Goal: Information Seeking & Learning: Compare options

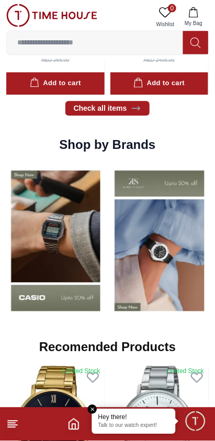
scroll to position [732, 0]
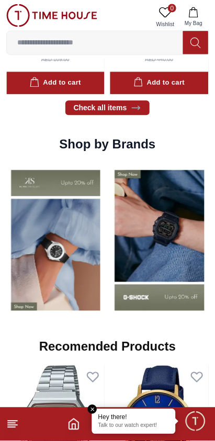
click at [65, 283] on img at bounding box center [55, 241] width 99 height 154
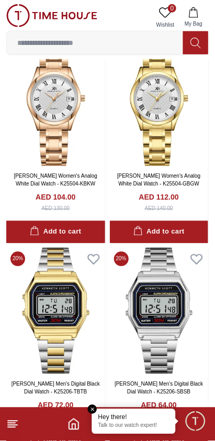
scroll to position [1592, 0]
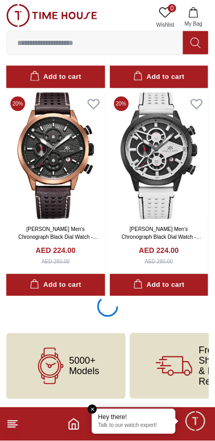
scroll to position [2166, 0]
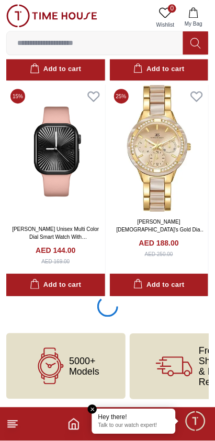
scroll to position [6352, 0]
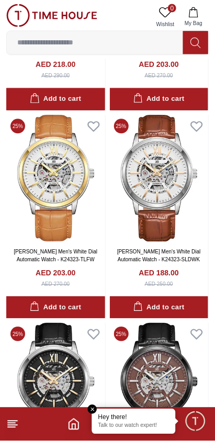
scroll to position [10279, 0]
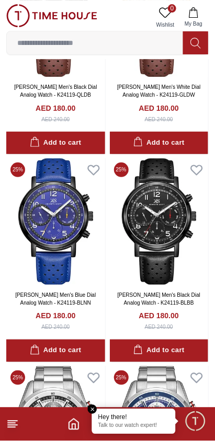
scroll to position [11482, 0]
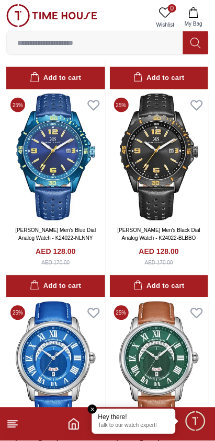
scroll to position [10620, 0]
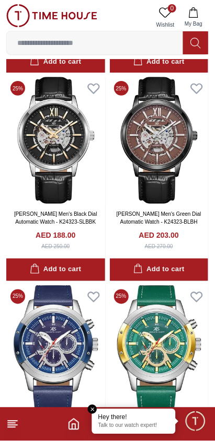
scroll to position [6408, 0]
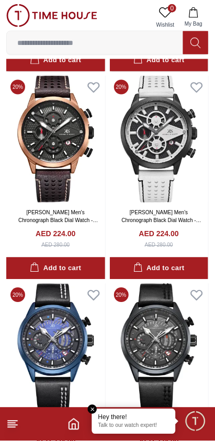
scroll to position [2164, 0]
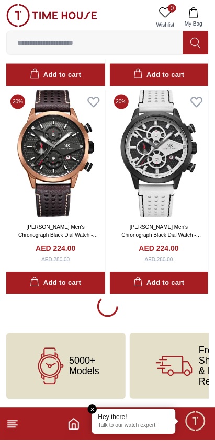
scroll to position [732, 0]
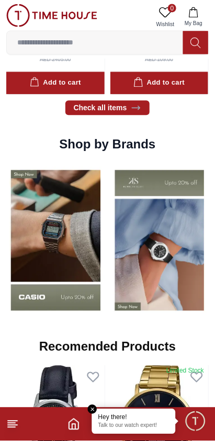
click at [67, 269] on img at bounding box center [55, 241] width 99 height 154
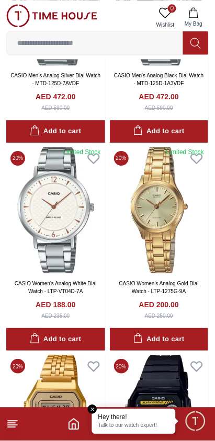
scroll to position [1824, 0]
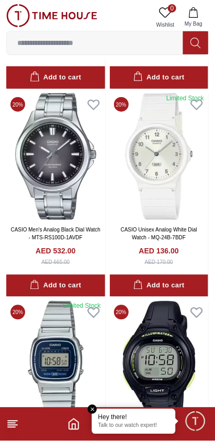
scroll to position [3545, 0]
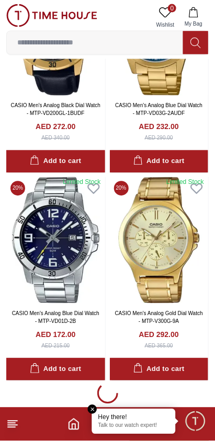
scroll to position [8252, 0]
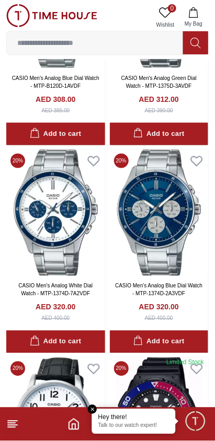
scroll to position [10570, 0]
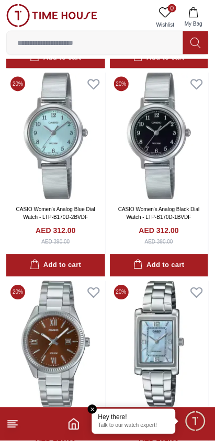
scroll to position [12729, 0]
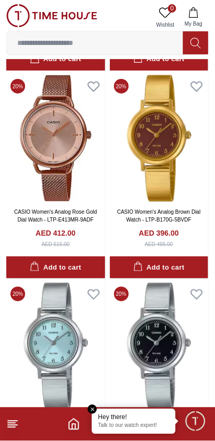
scroll to position [12520, 0]
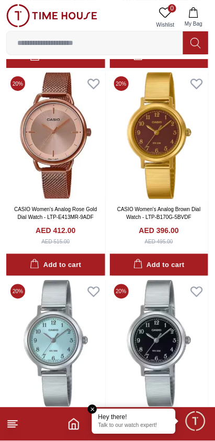
scroll to position [8457, 0]
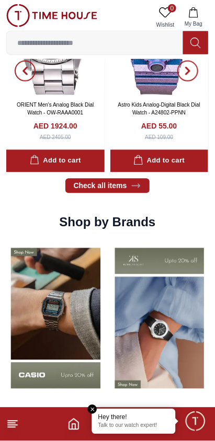
scroll to position [732, 0]
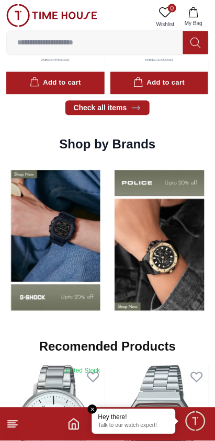
click at [104, 289] on img at bounding box center [55, 241] width 99 height 154
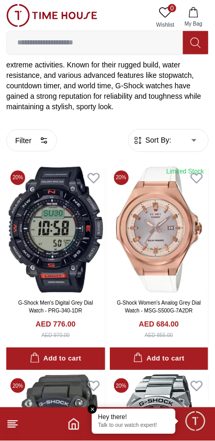
scroll to position [214, 0]
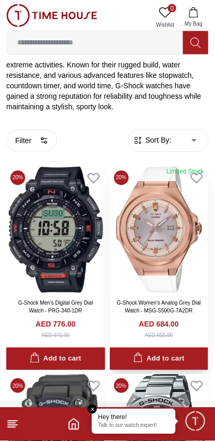
click at [164, 270] on img at bounding box center [159, 230] width 99 height 127
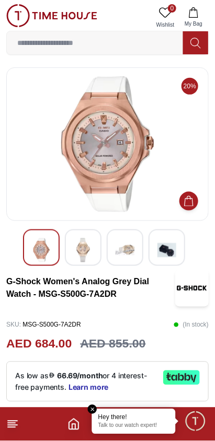
click at [94, 175] on img at bounding box center [107, 144] width 185 height 136
click at [83, 253] on img at bounding box center [83, 250] width 19 height 24
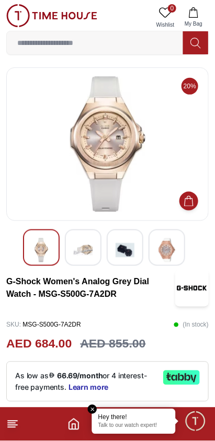
click at [133, 244] on img at bounding box center [125, 250] width 19 height 24
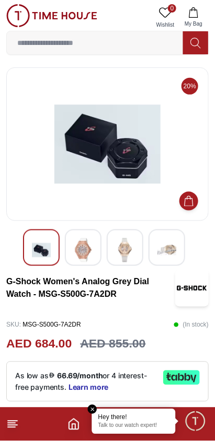
click at [158, 247] on img at bounding box center [166, 250] width 19 height 24
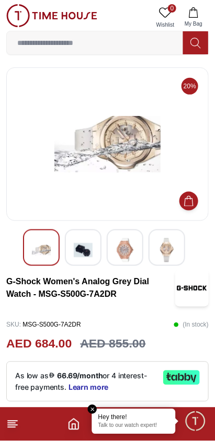
click at [170, 249] on img at bounding box center [166, 250] width 19 height 24
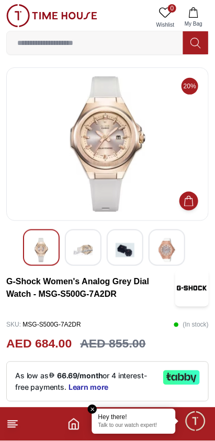
click at [165, 250] on img at bounding box center [166, 250] width 19 height 24
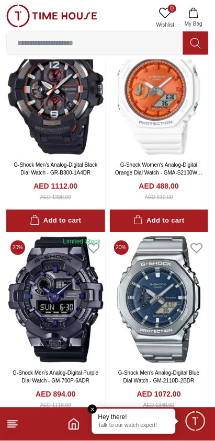
scroll to position [772, 0]
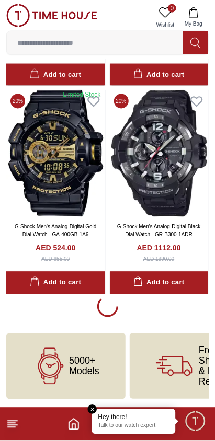
scroll to position [2167, 0]
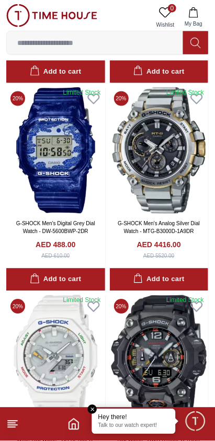
scroll to position [4668, 0]
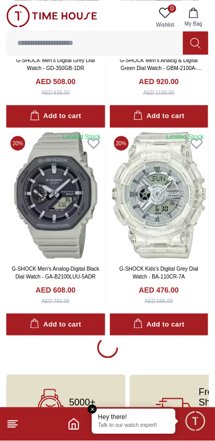
scroll to position [6336, 0]
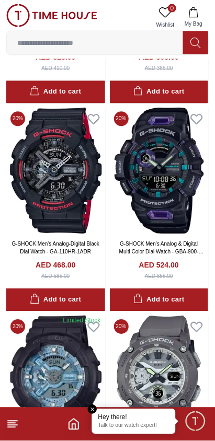
scroll to position [6720, 0]
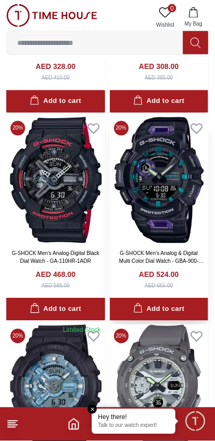
click at [174, 243] on img at bounding box center [159, 180] width 99 height 127
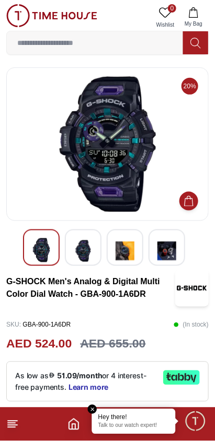
click at [84, 256] on img at bounding box center [83, 251] width 19 height 26
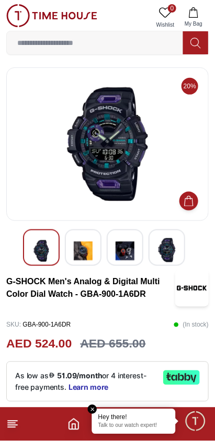
click at [120, 247] on img at bounding box center [125, 251] width 19 height 26
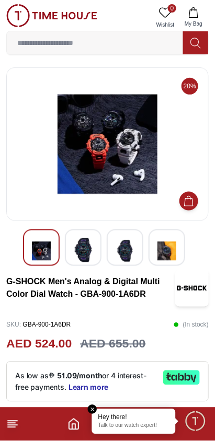
click at [130, 255] on img at bounding box center [125, 251] width 19 height 26
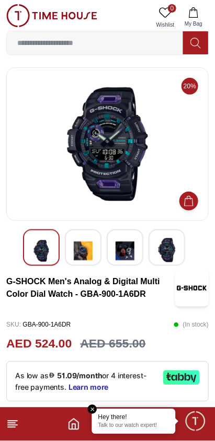
click at [169, 253] on img at bounding box center [166, 250] width 19 height 24
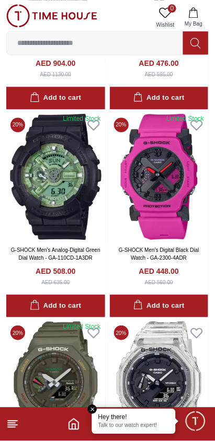
scroll to position [9846, 0]
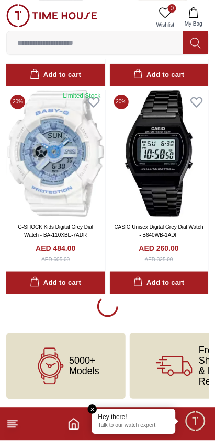
scroll to position [10509, 0]
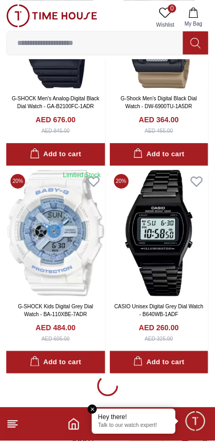
scroll to position [10413, 0]
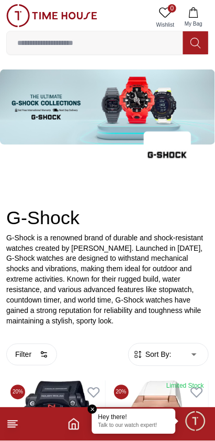
click at [73, 427] on icon "Home" at bounding box center [73, 424] width 13 height 13
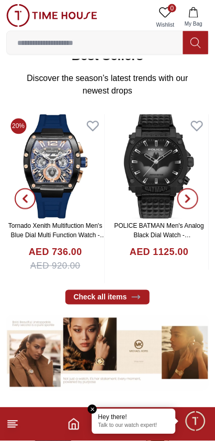
scroll to position [184, 0]
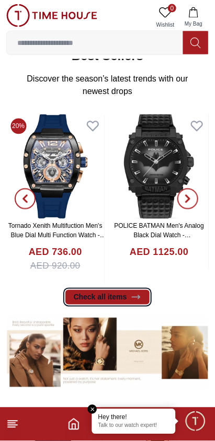
click at [121, 295] on link "Check all items" at bounding box center [107, 297] width 85 height 15
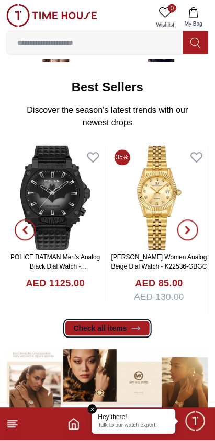
scroll to position [156, 0]
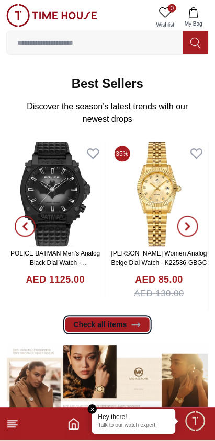
click at [116, 325] on link "Check all items" at bounding box center [107, 325] width 85 height 15
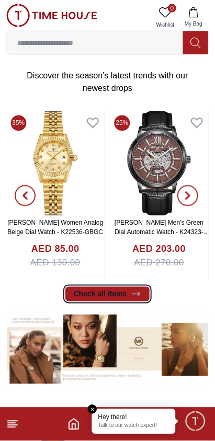
scroll to position [188, 0]
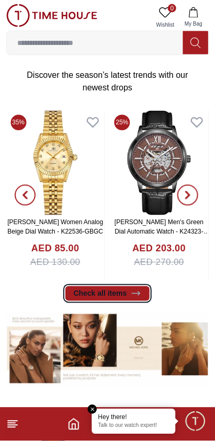
click at [123, 293] on link "Check all items" at bounding box center [107, 294] width 85 height 15
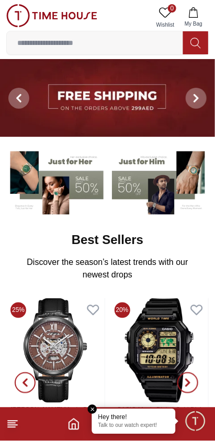
click at [123, 238] on h2 "Best Sellers" at bounding box center [108, 240] width 72 height 17
click at [50, 7] on img at bounding box center [51, 15] width 91 height 23
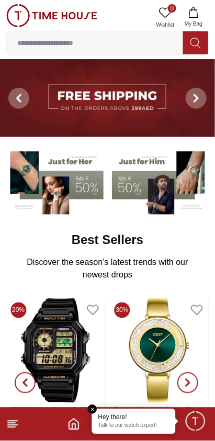
click at [36, 18] on img at bounding box center [51, 15] width 91 height 23
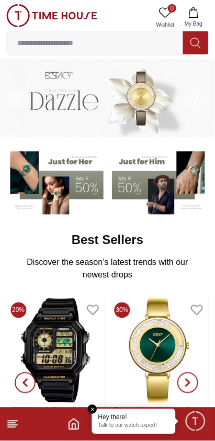
click at [31, 26] on img at bounding box center [51, 15] width 91 height 23
click at [18, 25] on img at bounding box center [51, 15] width 91 height 23
click at [16, 20] on img at bounding box center [51, 15] width 91 height 23
click at [16, 17] on img at bounding box center [51, 15] width 91 height 23
click at [18, 19] on img at bounding box center [51, 15] width 91 height 23
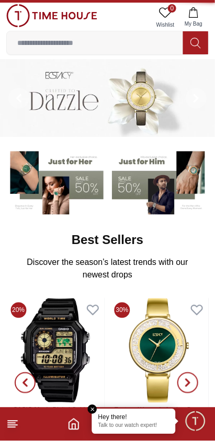
click at [17, 21] on img at bounding box center [51, 15] width 91 height 23
